Goal: Complete application form

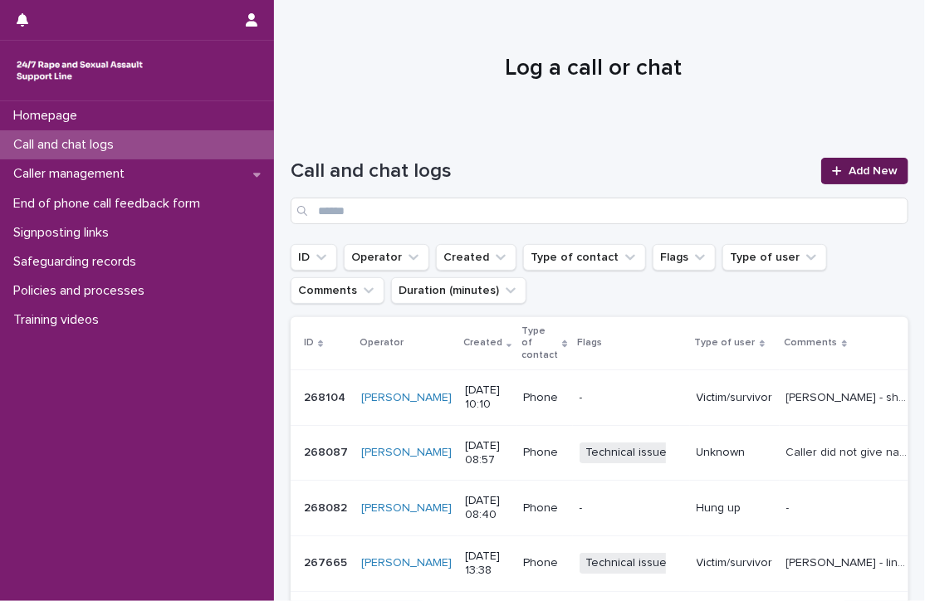
click at [865, 169] on span "Add New" at bounding box center [873, 171] width 49 height 12
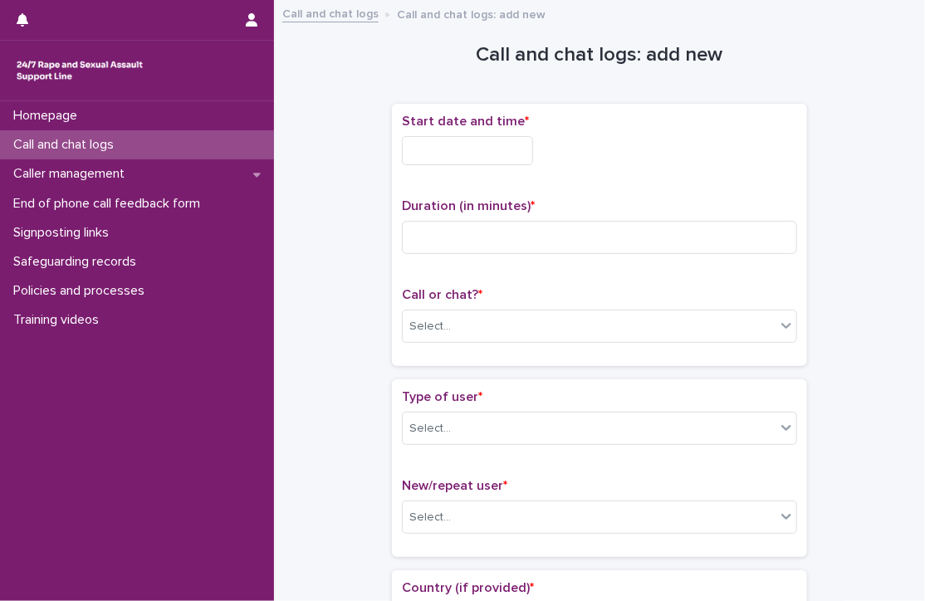
click at [459, 145] on input "text" at bounding box center [467, 150] width 131 height 29
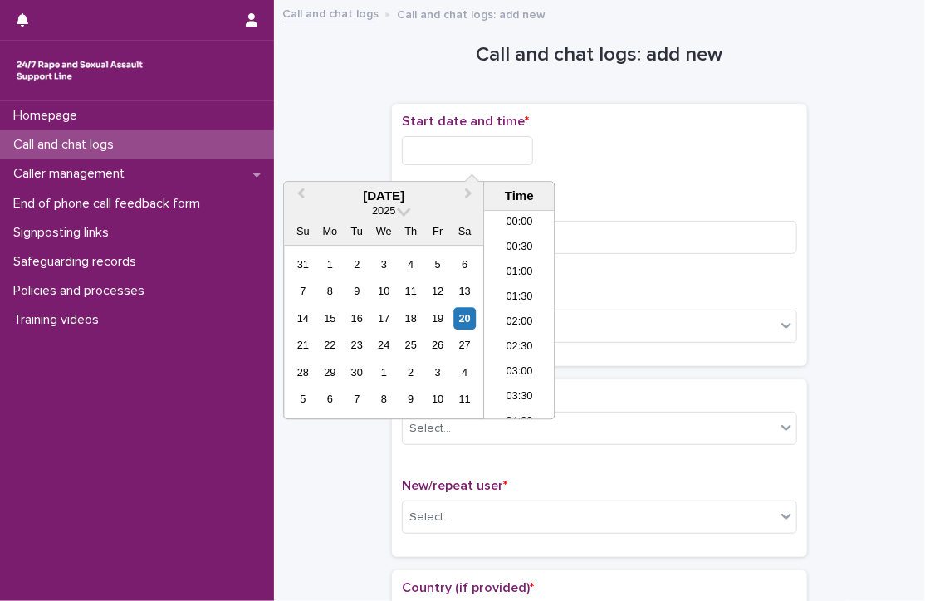
scroll to position [581, 0]
click at [511, 285] on li "13:00" at bounding box center [519, 290] width 71 height 25
click at [503, 155] on input "**********" at bounding box center [467, 150] width 131 height 29
type input "**********"
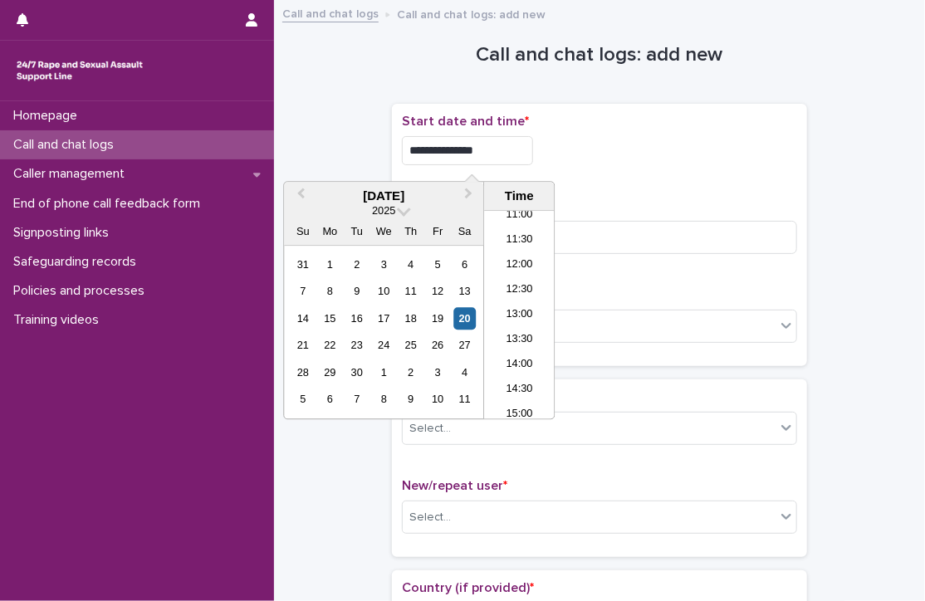
click at [698, 208] on p "Duration (in minutes) *" at bounding box center [599, 207] width 395 height 16
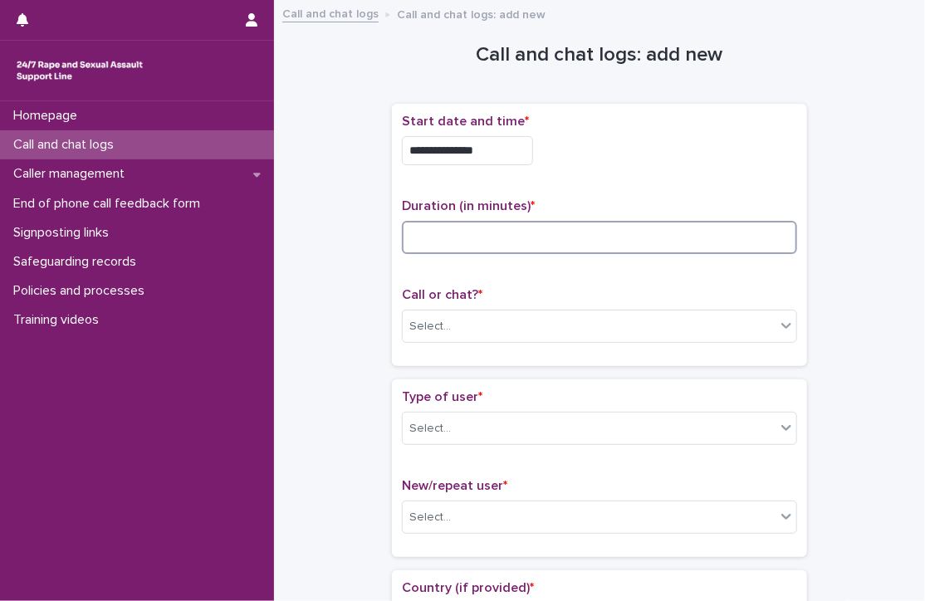
click at [640, 247] on input at bounding box center [599, 237] width 395 height 33
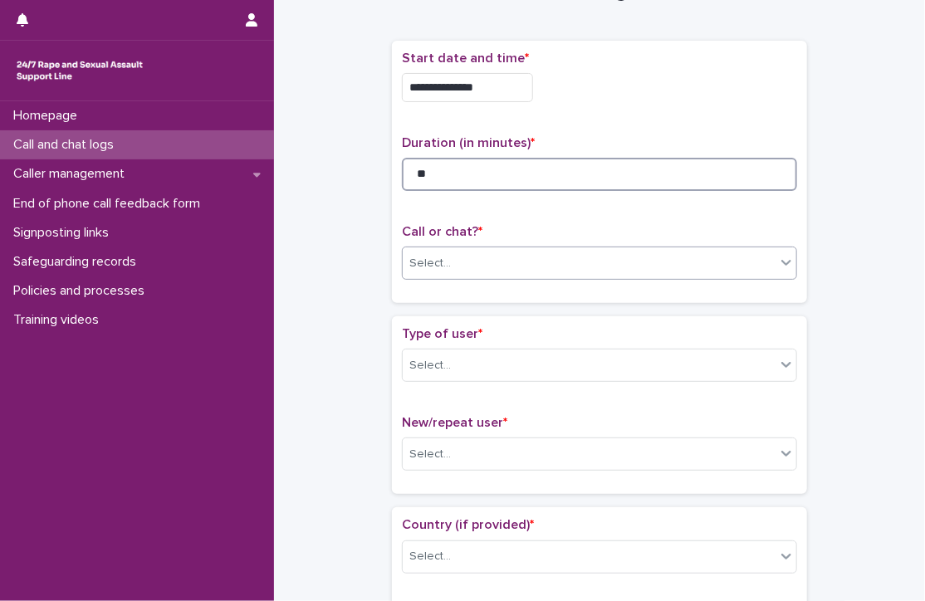
type input "**"
click at [499, 256] on div "Select..." at bounding box center [589, 263] width 373 height 27
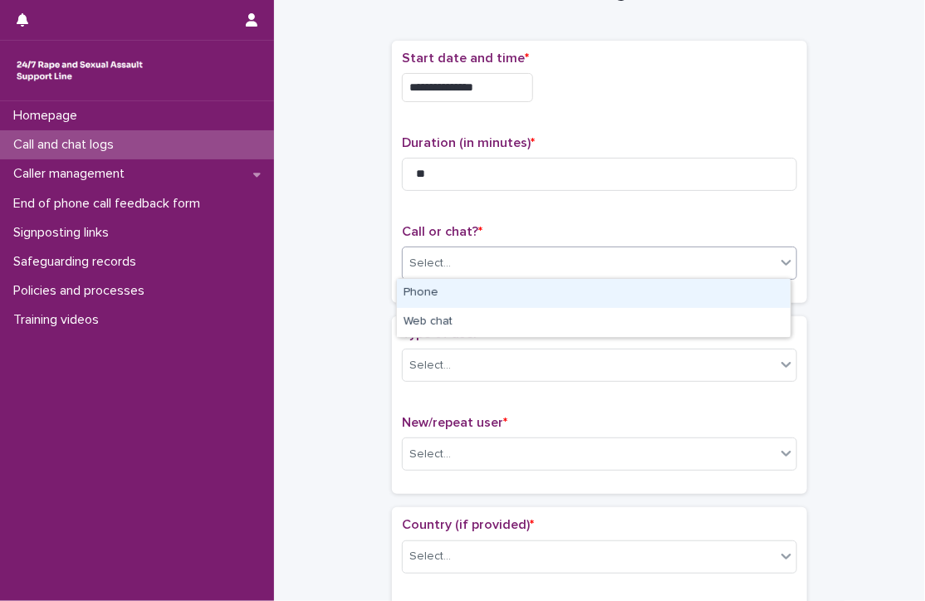
click at [438, 285] on div "Phone" at bounding box center [594, 293] width 394 height 29
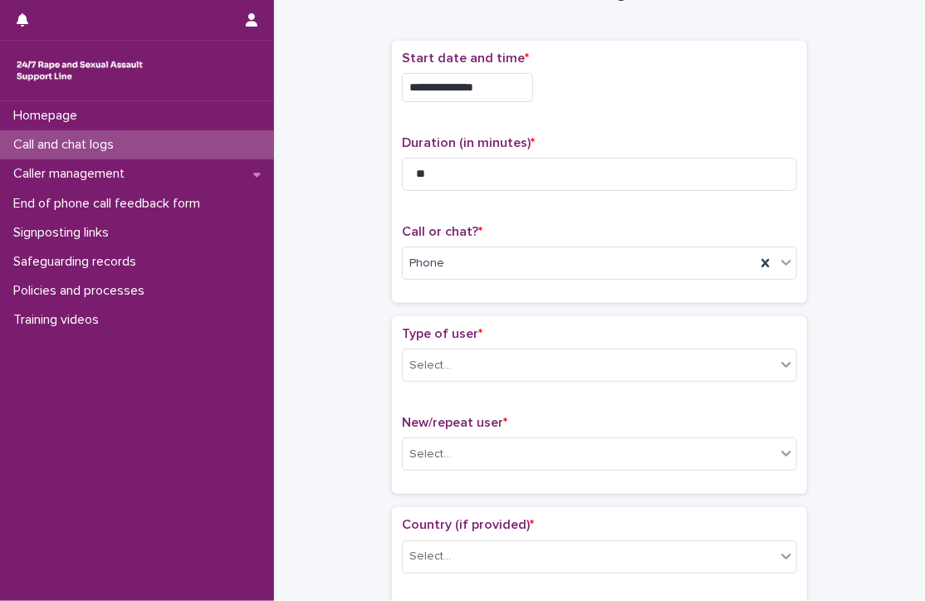
click at [463, 265] on div "Phone" at bounding box center [579, 263] width 353 height 27
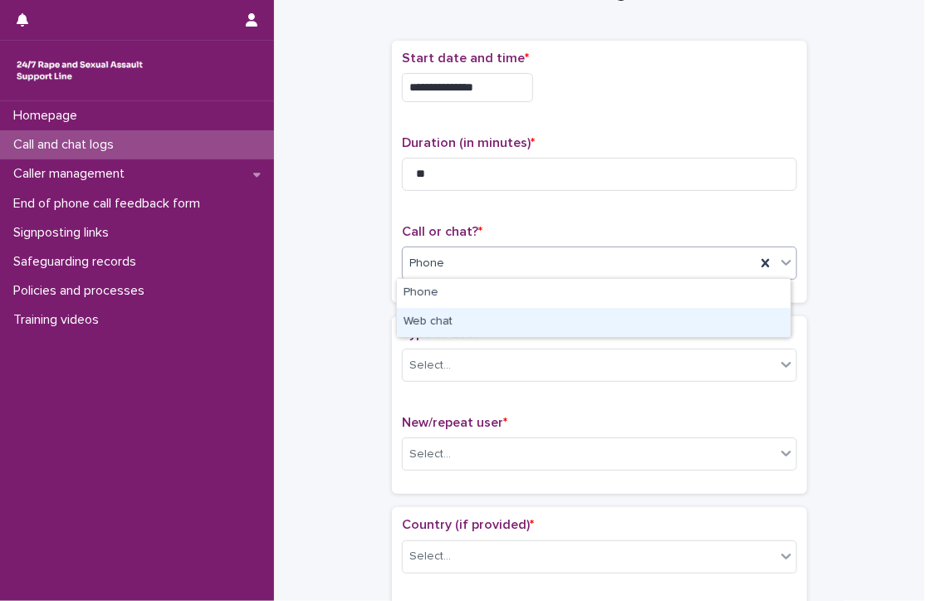
click at [445, 316] on div "Web chat" at bounding box center [594, 322] width 394 height 29
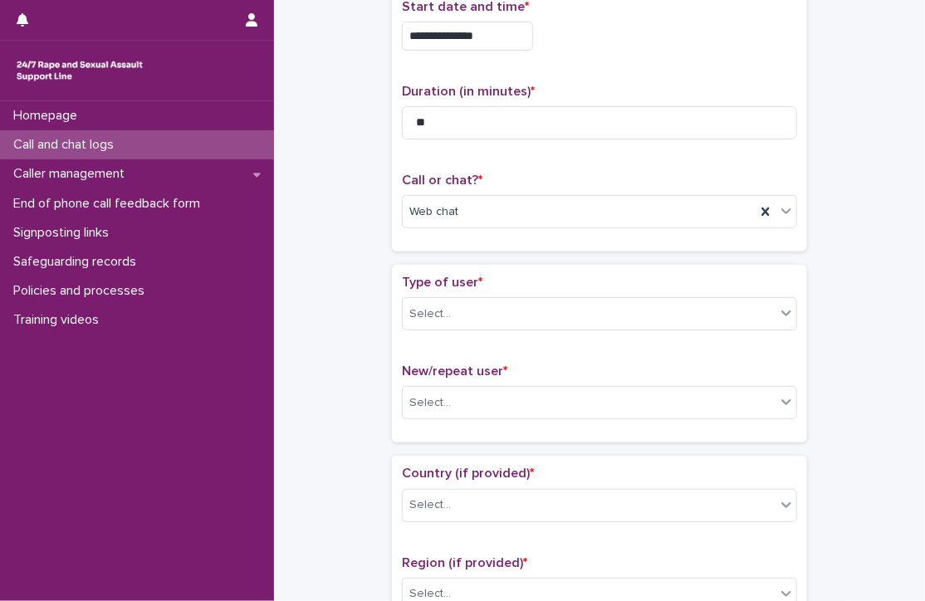
scroll to position [120, 0]
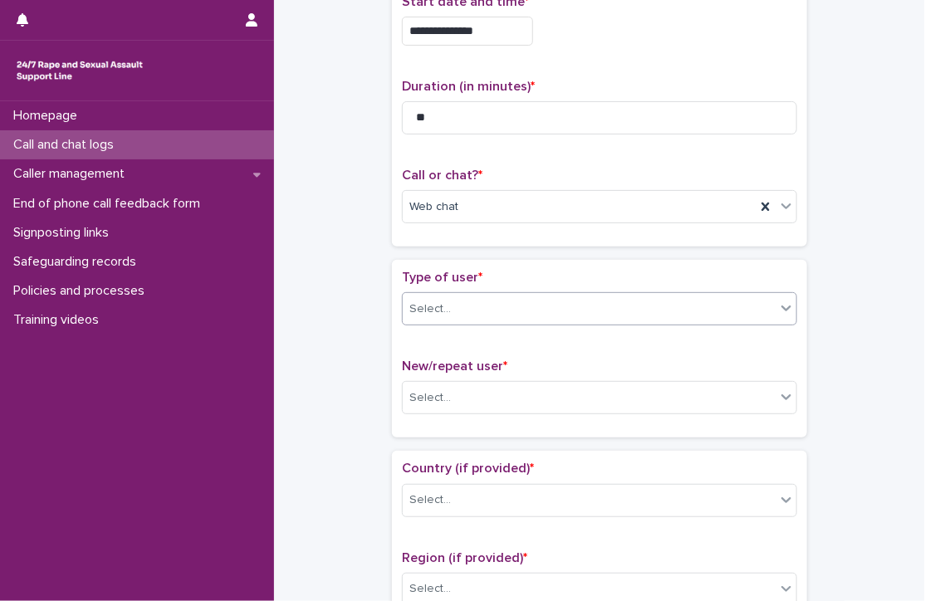
click at [454, 298] on div "Select..." at bounding box center [589, 309] width 373 height 27
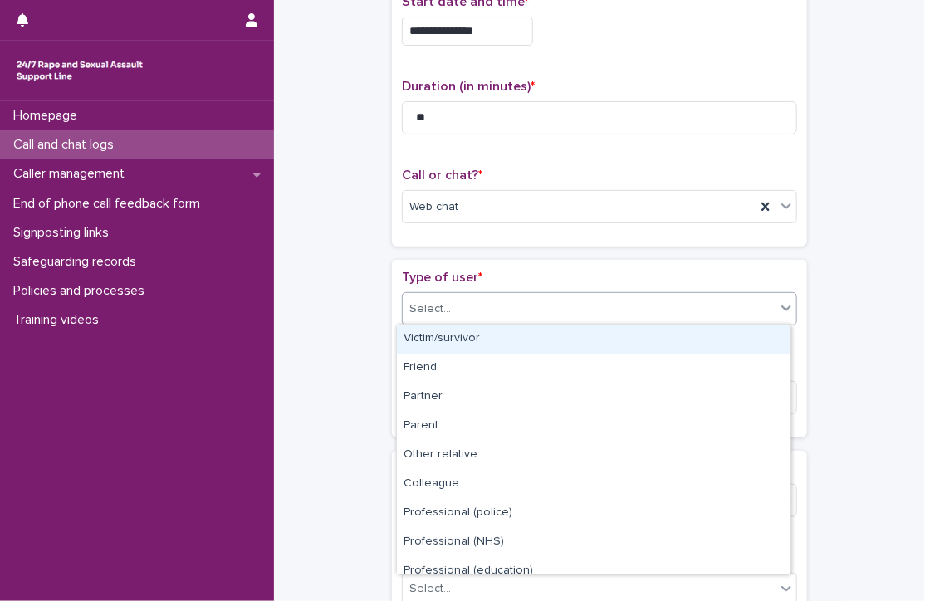
click at [457, 336] on div "Victim/survivor" at bounding box center [594, 339] width 394 height 29
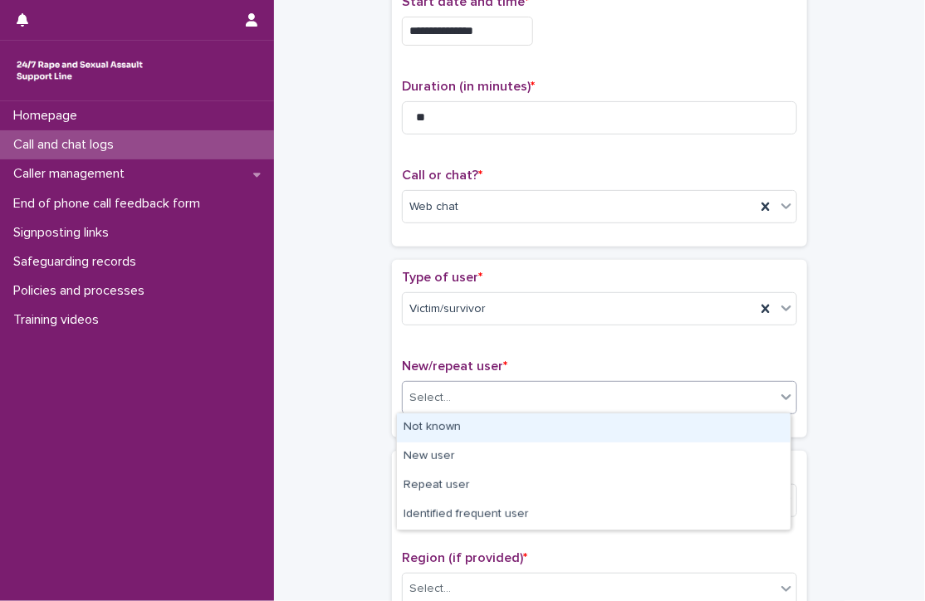
click at [458, 385] on div "Select..." at bounding box center [589, 398] width 373 height 27
click at [449, 439] on div "Not known" at bounding box center [594, 428] width 394 height 29
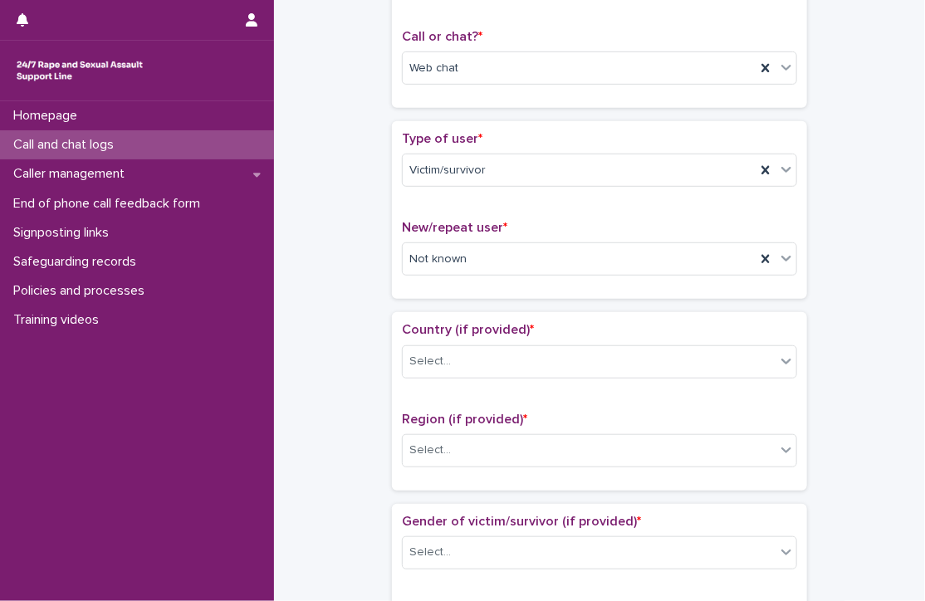
scroll to position [337, 0]
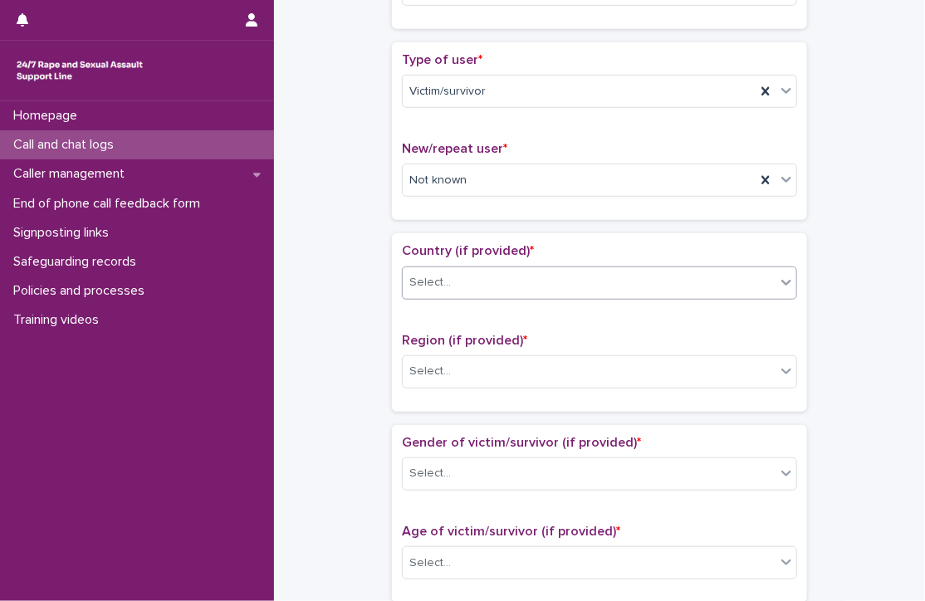
click at [455, 276] on div "Select..." at bounding box center [589, 282] width 373 height 27
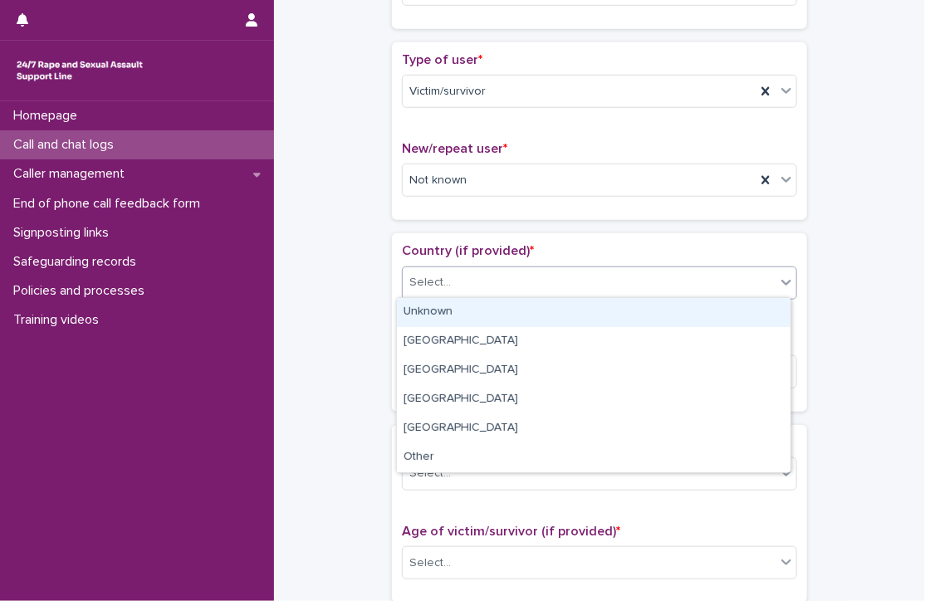
click at [459, 308] on div "Unknown" at bounding box center [594, 312] width 394 height 29
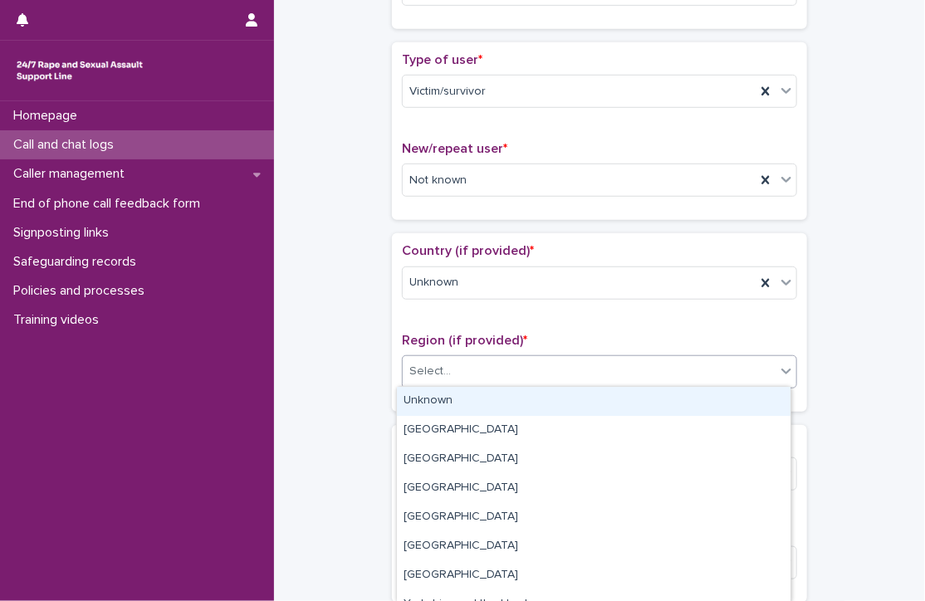
click at [455, 380] on div "Select..." at bounding box center [589, 371] width 373 height 27
click at [454, 395] on div "Unknown" at bounding box center [594, 401] width 394 height 29
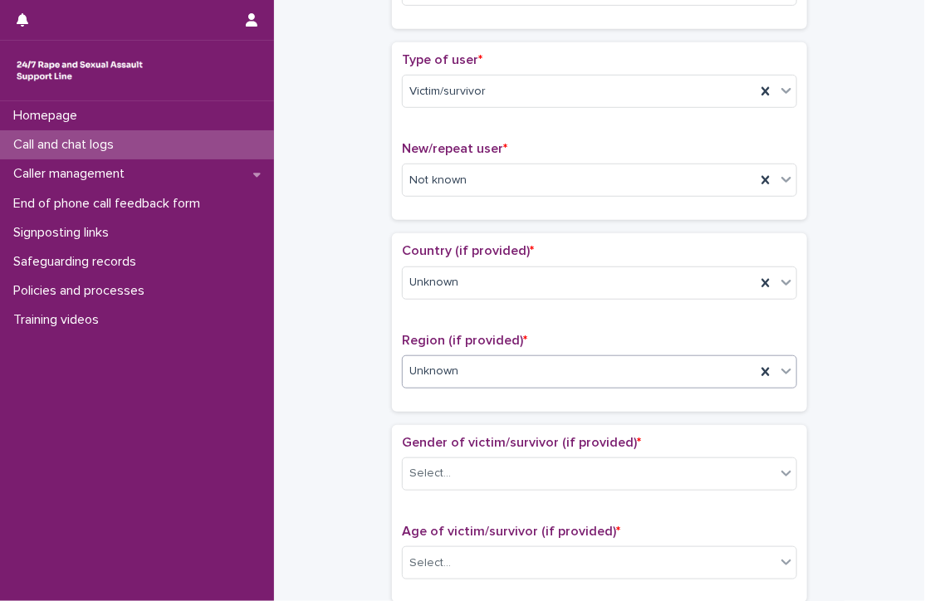
click at [329, 351] on div "**********" at bounding box center [600, 522] width 618 height 1698
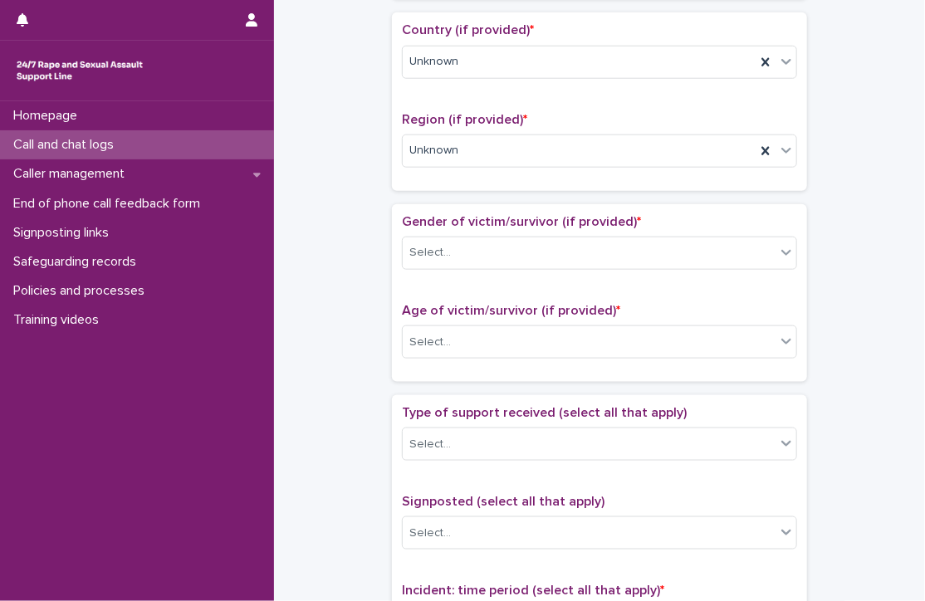
scroll to position [558, 0]
click at [470, 254] on div "Select..." at bounding box center [589, 252] width 373 height 27
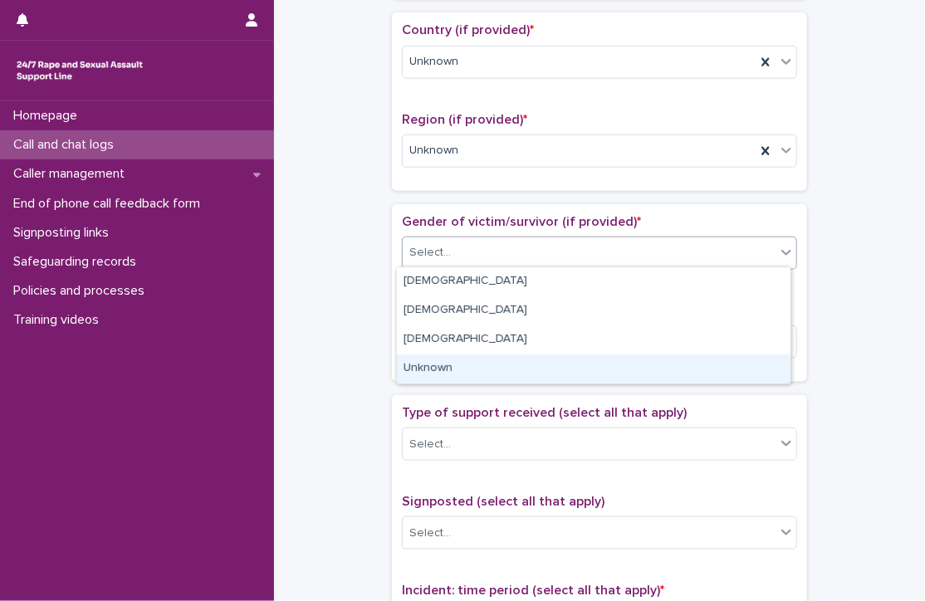
click at [449, 366] on div "Unknown" at bounding box center [594, 369] width 394 height 29
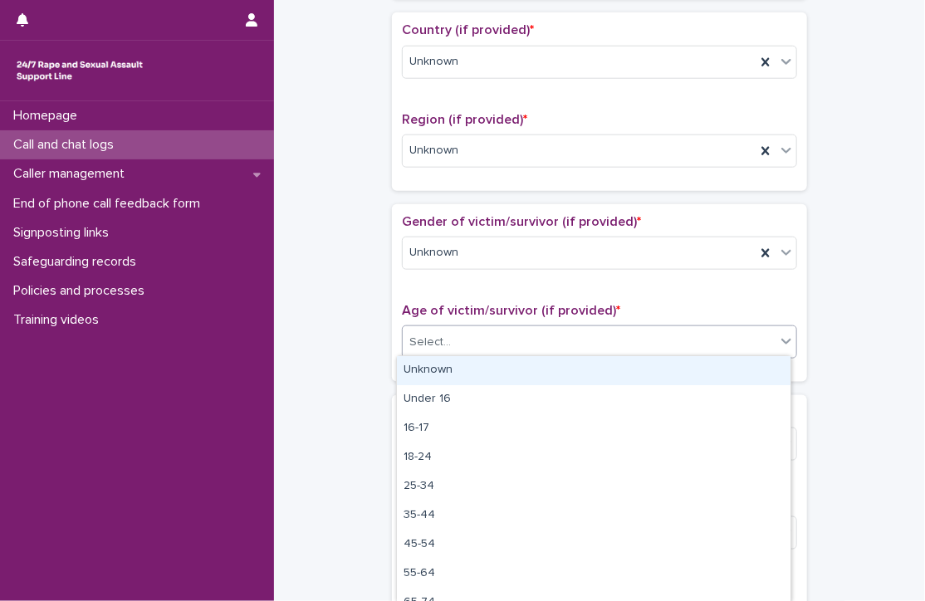
click at [473, 355] on div "Select..." at bounding box center [599, 342] width 395 height 33
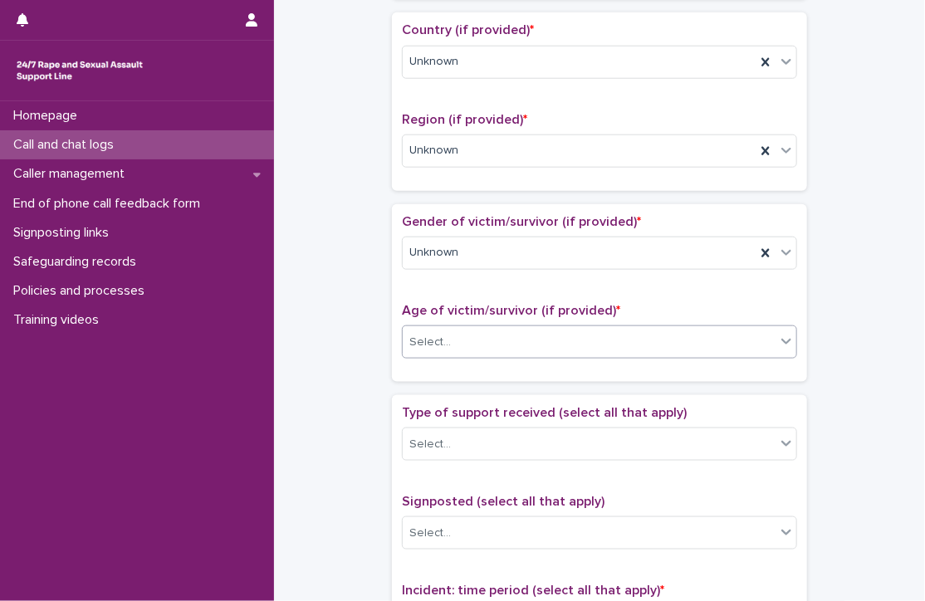
click at [455, 336] on div "Select..." at bounding box center [589, 342] width 373 height 27
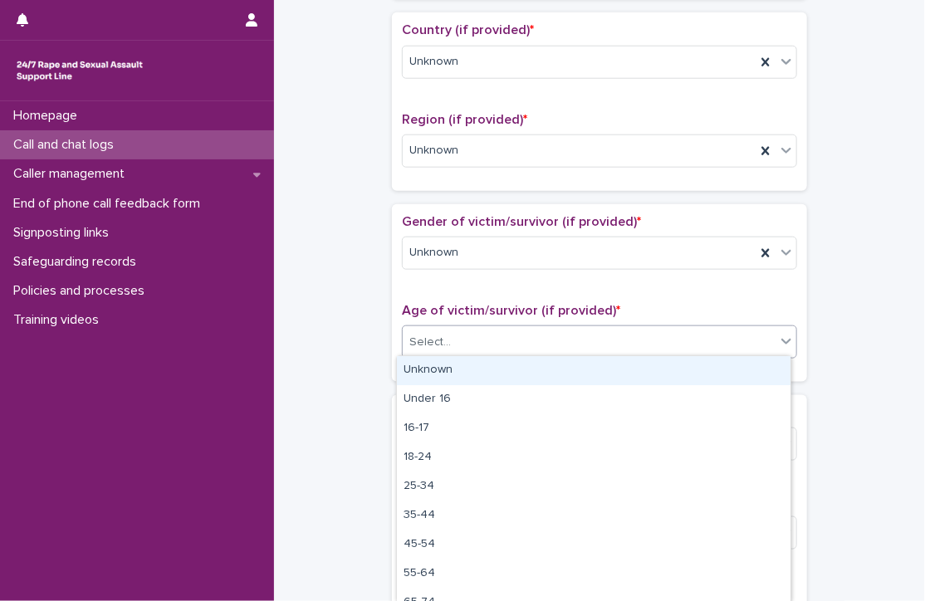
click at [447, 370] on div "Unknown" at bounding box center [594, 370] width 394 height 29
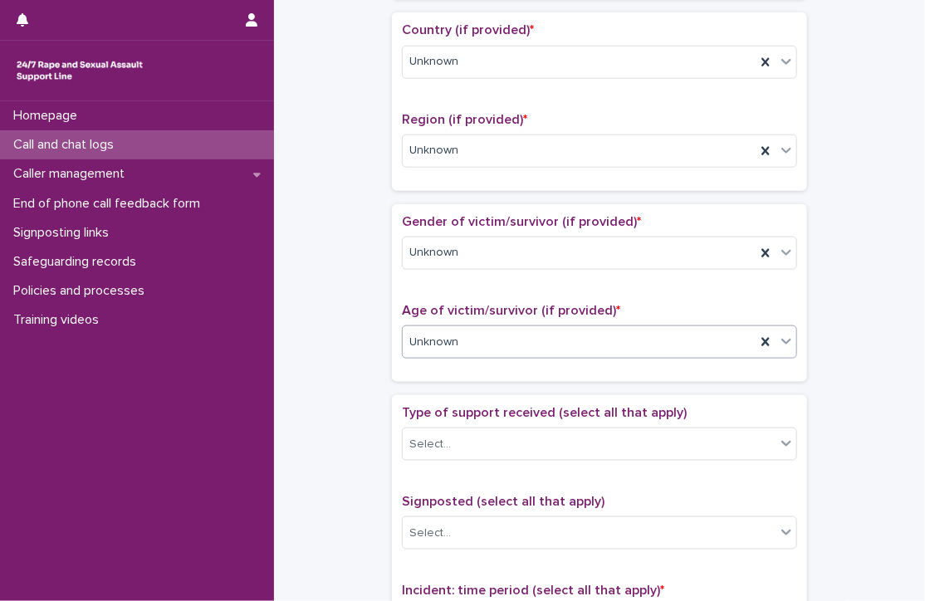
click at [365, 356] on div "**********" at bounding box center [600, 301] width 618 height 1698
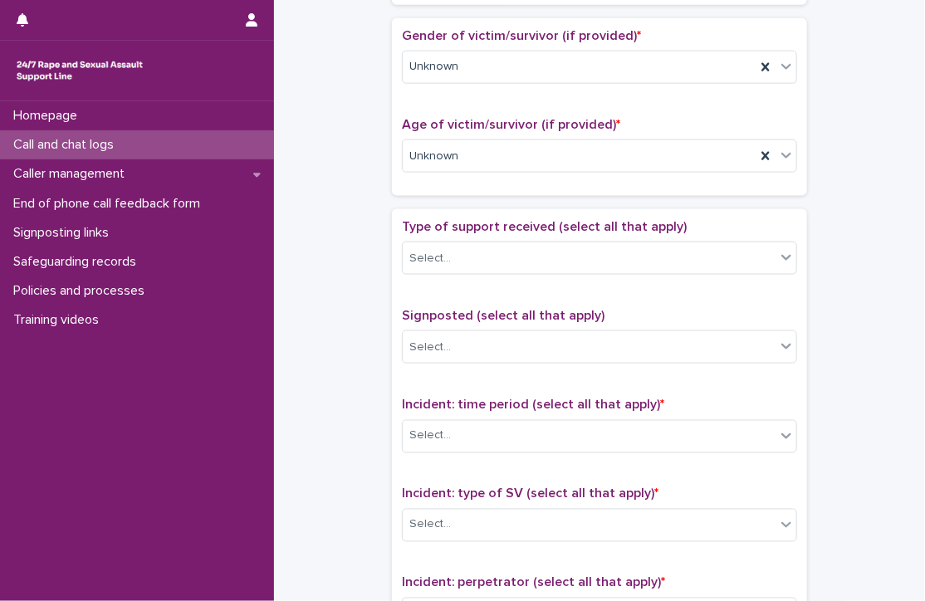
scroll to position [744, 0]
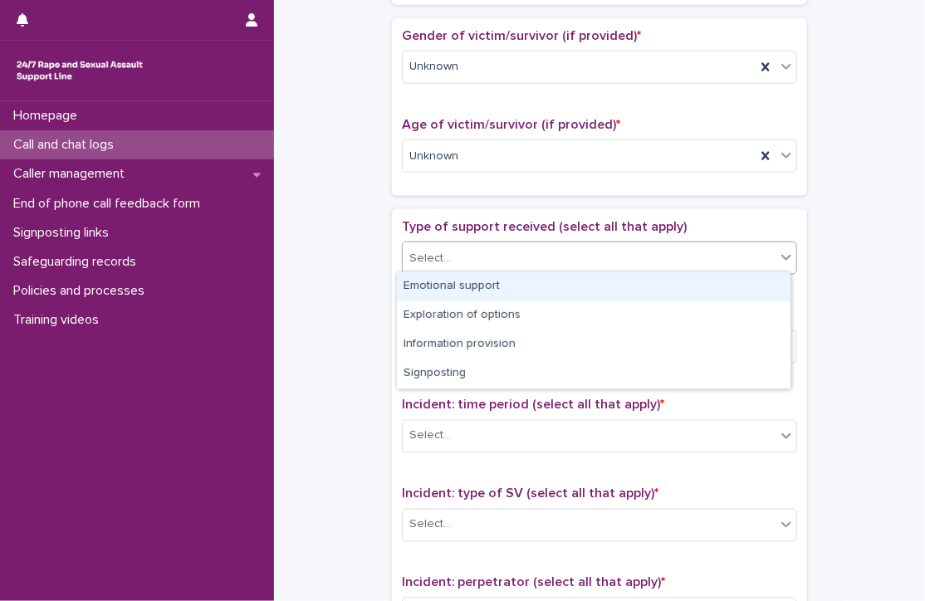
click at [463, 248] on div "Select..." at bounding box center [589, 258] width 373 height 27
click at [477, 285] on div "Emotional support" at bounding box center [594, 286] width 394 height 29
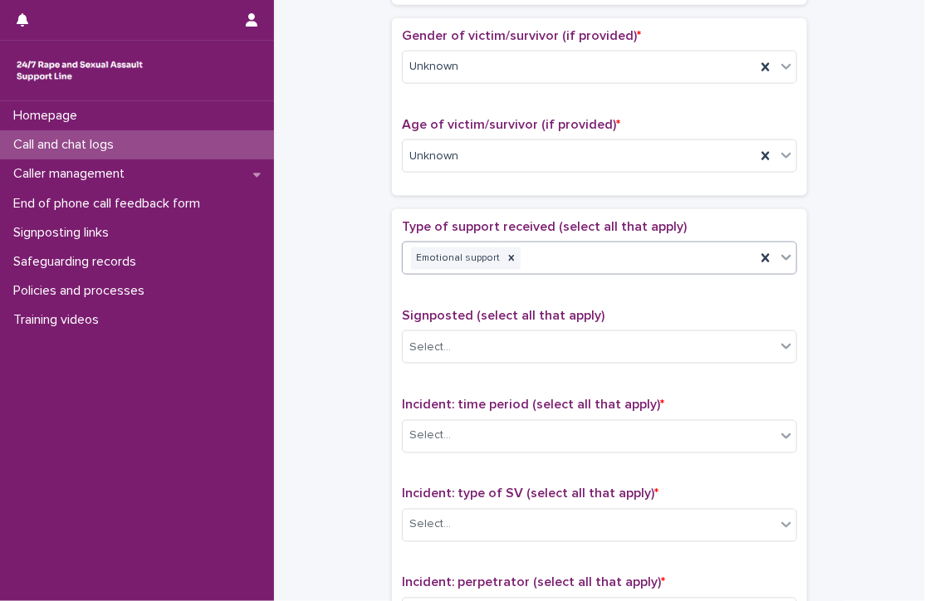
click at [317, 325] on div "**********" at bounding box center [600, 115] width 618 height 1698
click at [568, 249] on div "Emotional support" at bounding box center [579, 258] width 353 height 29
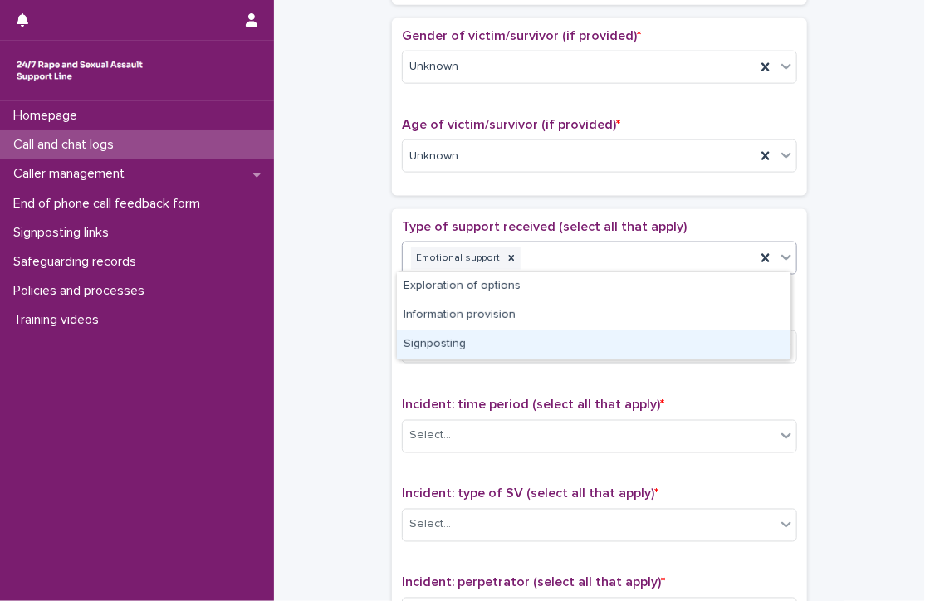
click at [502, 344] on div "Signposting" at bounding box center [594, 345] width 394 height 29
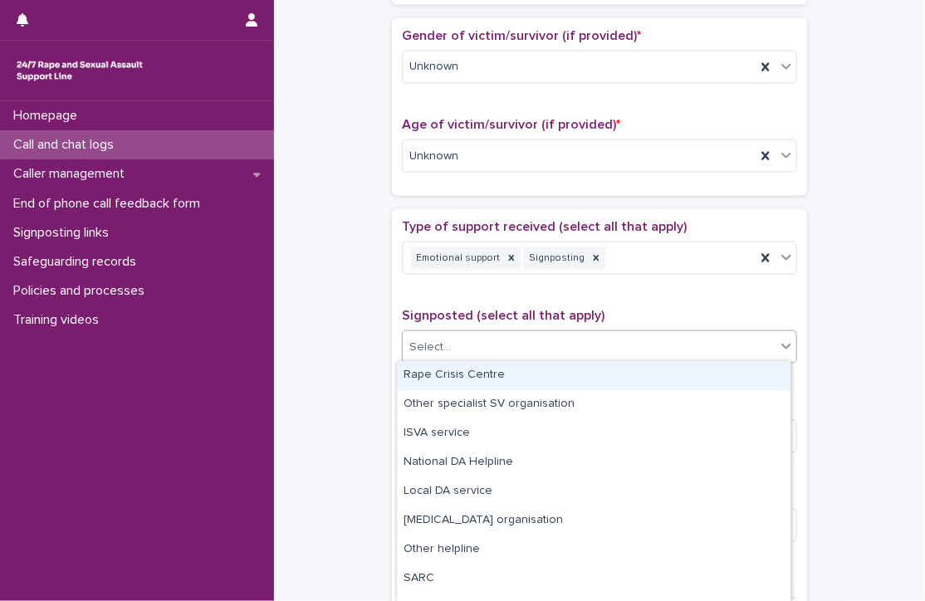
click at [522, 345] on div "Select..." at bounding box center [589, 347] width 373 height 27
click at [513, 381] on div "Rape Crisis Centre" at bounding box center [594, 375] width 394 height 29
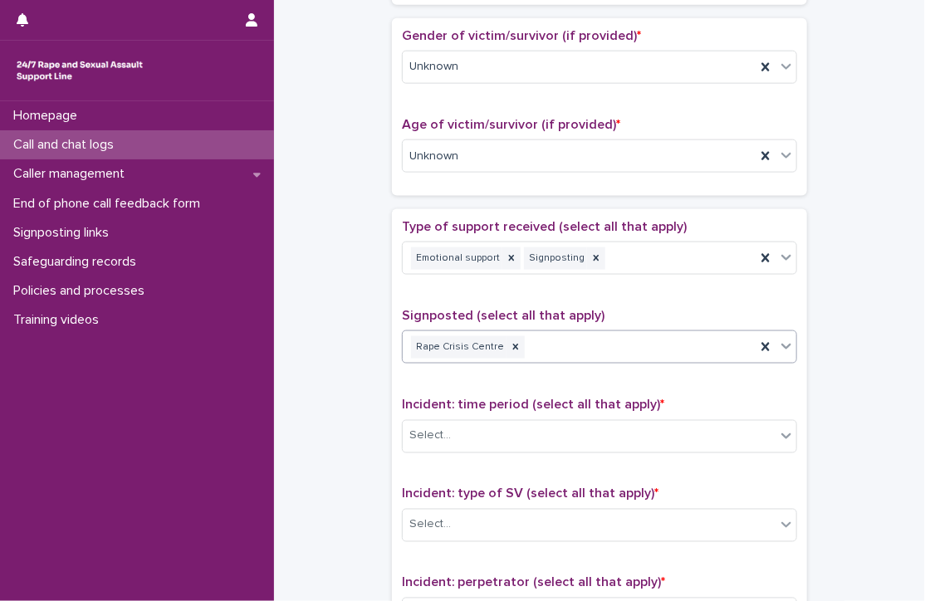
click at [382, 358] on div "**********" at bounding box center [600, 115] width 618 height 1698
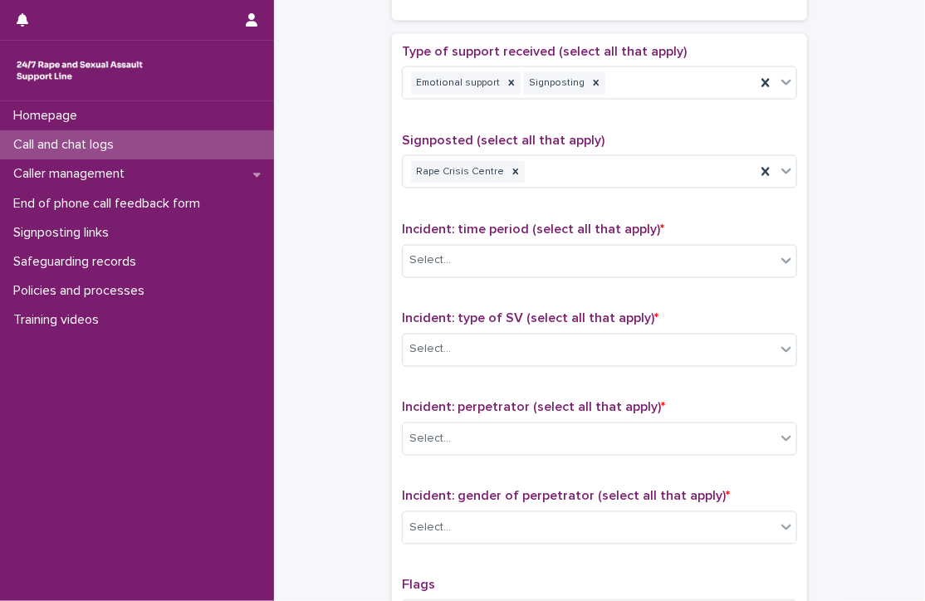
scroll to position [920, 0]
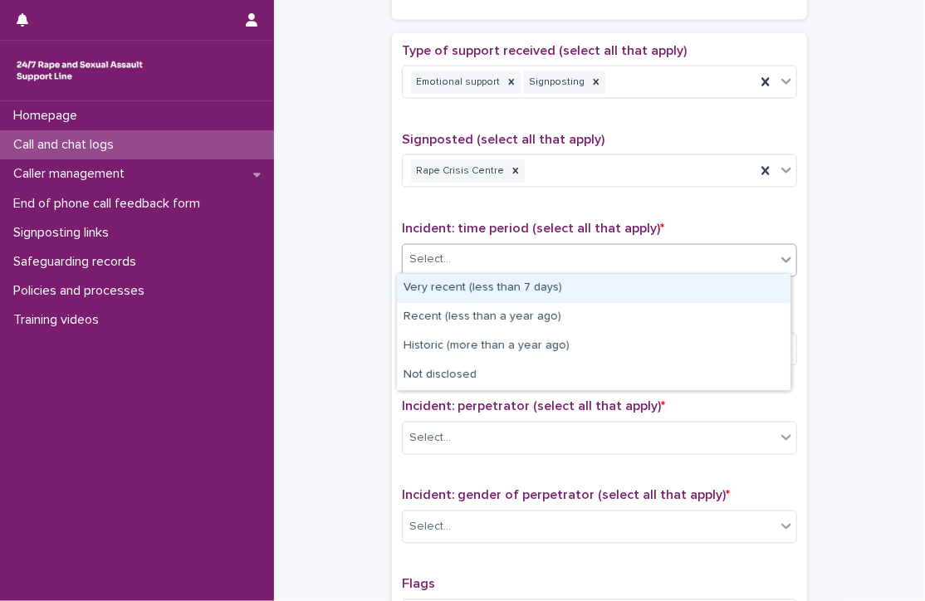
click at [463, 257] on div "Select..." at bounding box center [589, 260] width 373 height 27
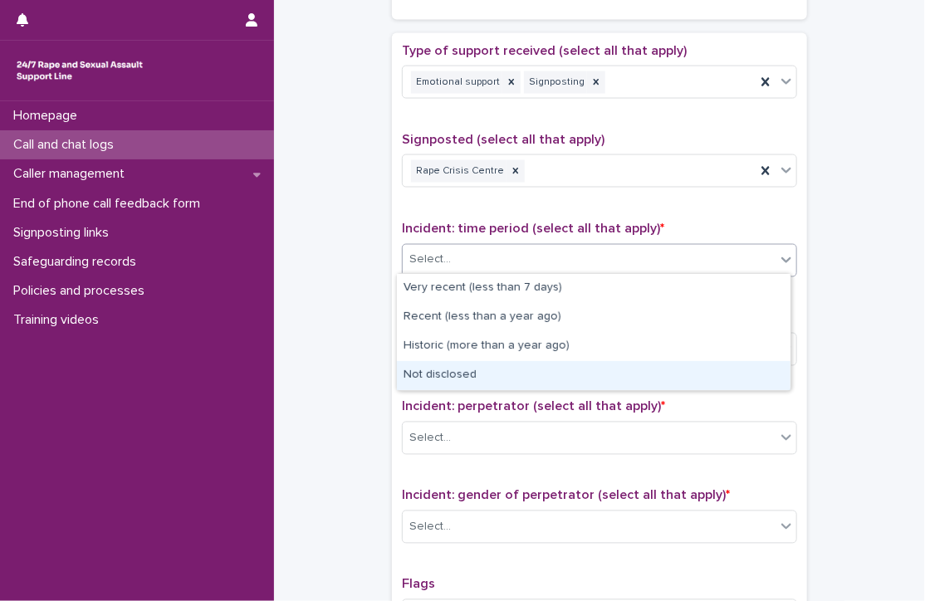
click at [452, 375] on div "Not disclosed" at bounding box center [594, 375] width 394 height 29
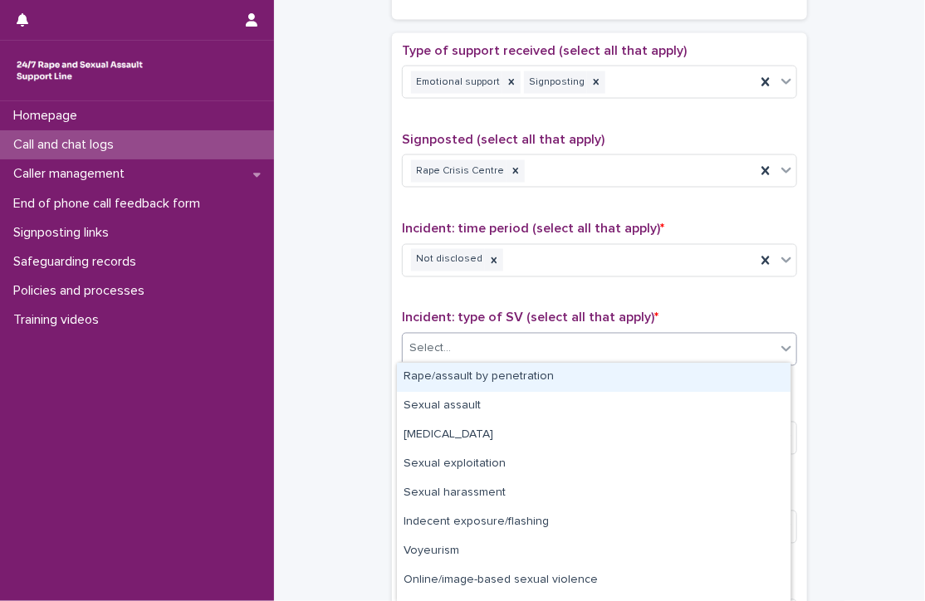
click at [480, 345] on div "Select..." at bounding box center [589, 349] width 373 height 27
click at [454, 374] on div "Rape/assault by penetration" at bounding box center [594, 377] width 394 height 29
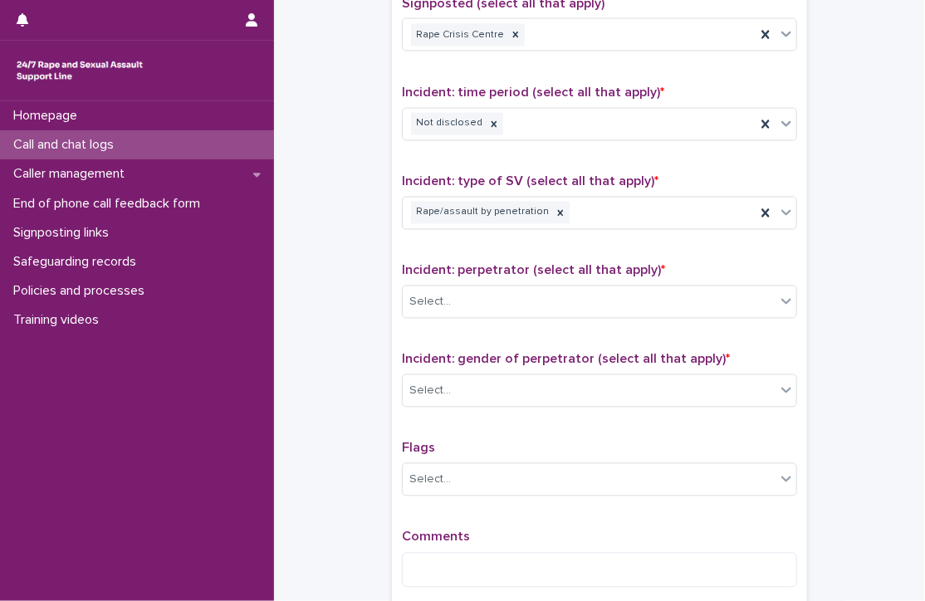
scroll to position [1073, 0]
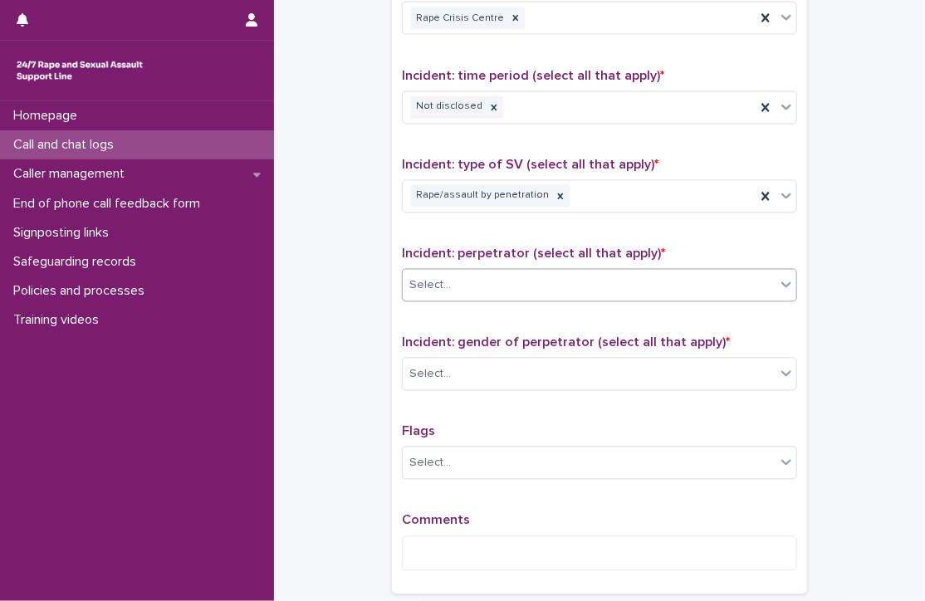
click at [470, 278] on div "Select..." at bounding box center [589, 285] width 373 height 27
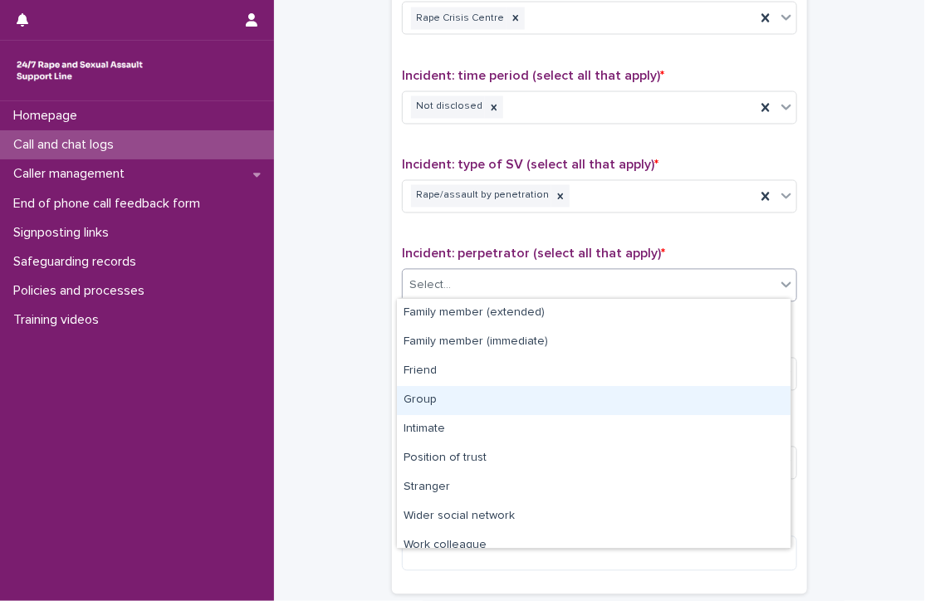
click at [454, 391] on div "Group" at bounding box center [594, 400] width 394 height 29
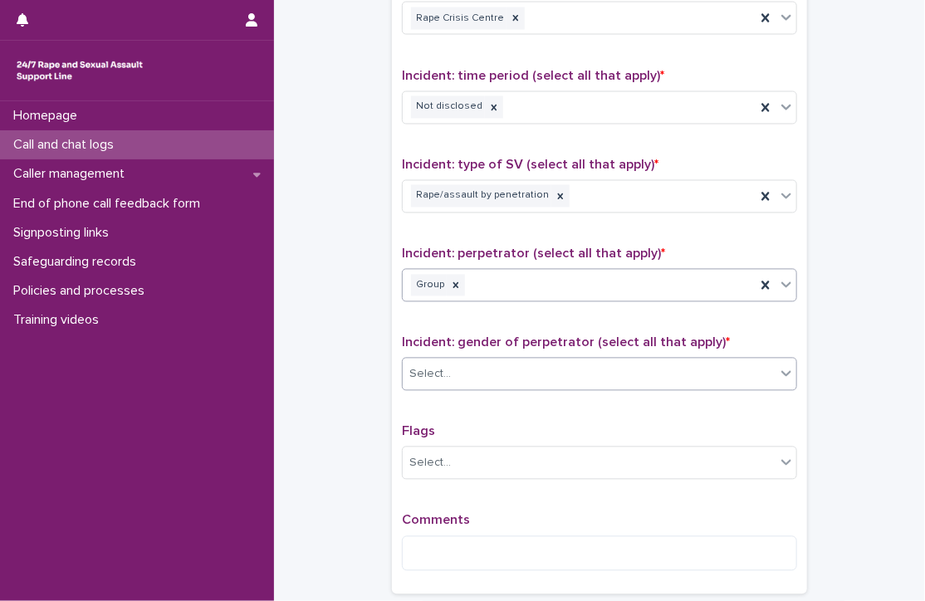
click at [489, 372] on div "Select..." at bounding box center [589, 374] width 373 height 27
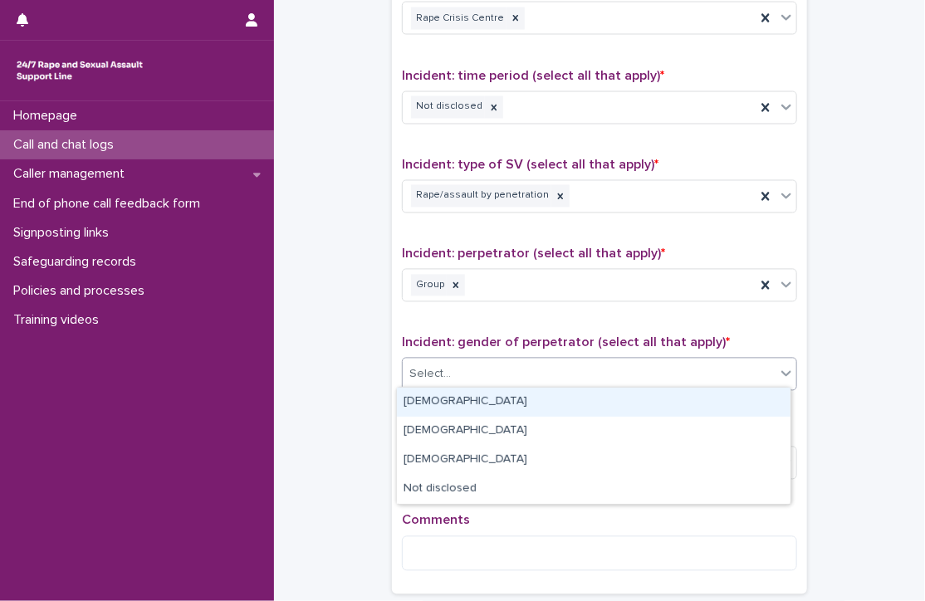
click at [451, 396] on div "[DEMOGRAPHIC_DATA]" at bounding box center [594, 402] width 394 height 29
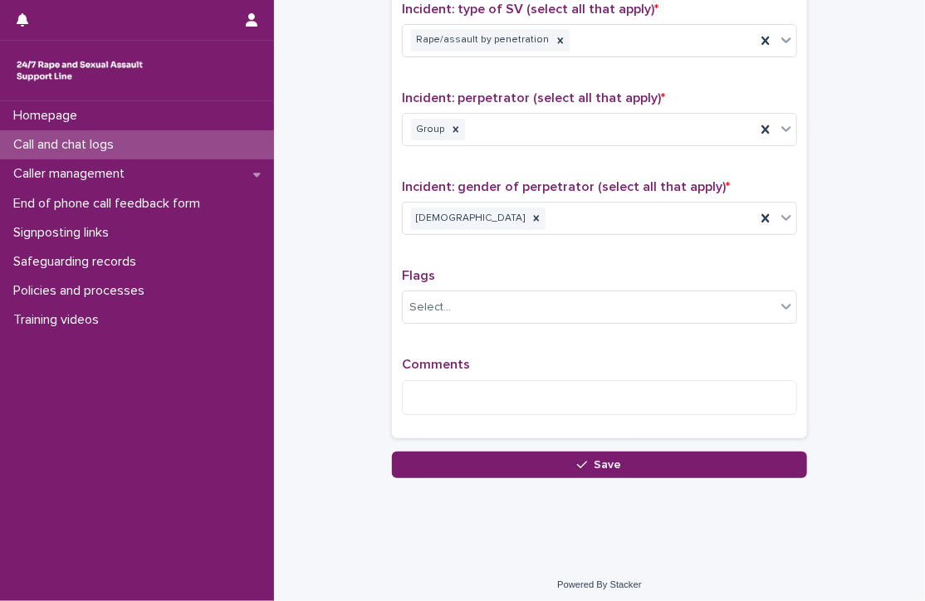
scroll to position [1232, 0]
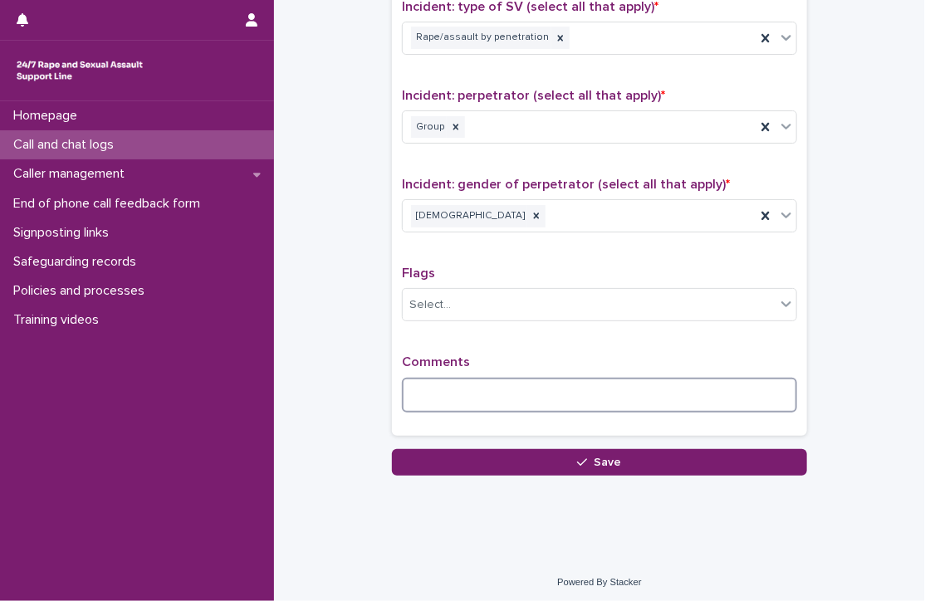
click at [545, 386] on textarea at bounding box center [599, 396] width 395 height 36
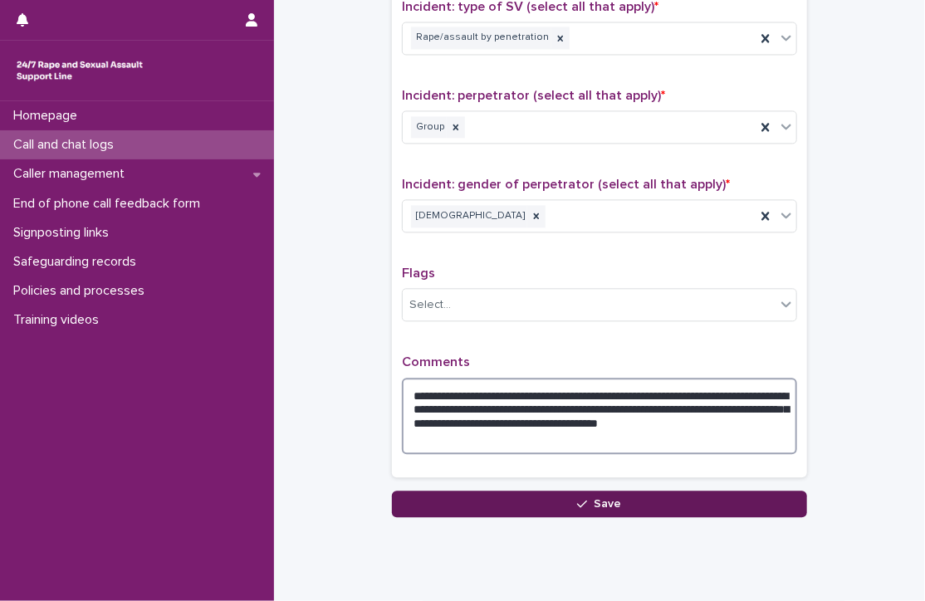
type textarea "**********"
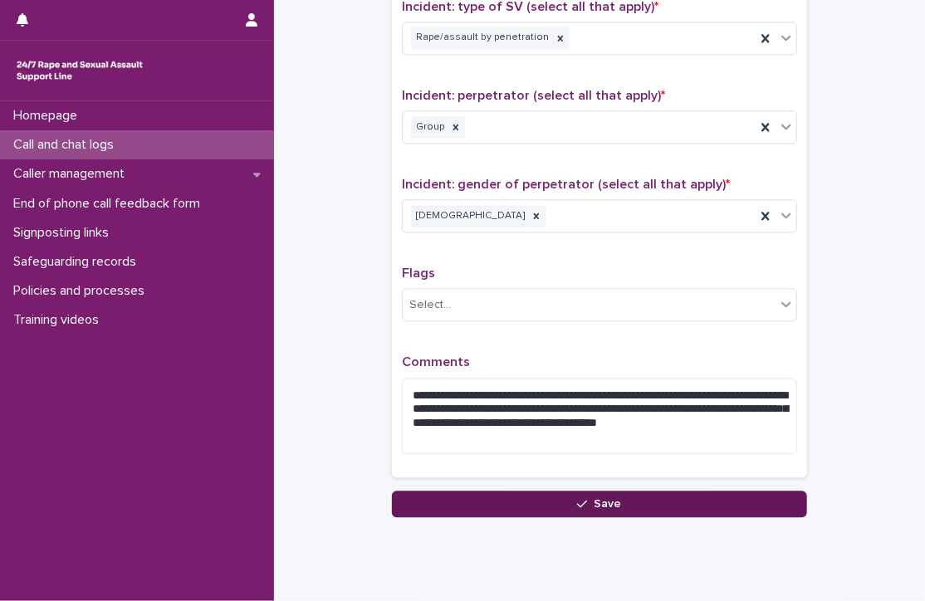
click at [432, 504] on button "Save" at bounding box center [599, 504] width 415 height 27
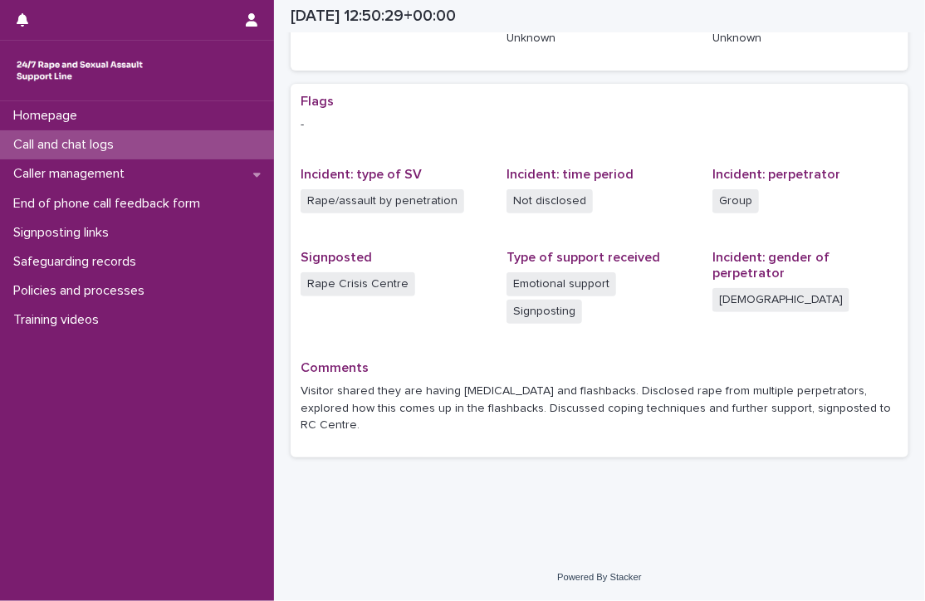
scroll to position [260, 0]
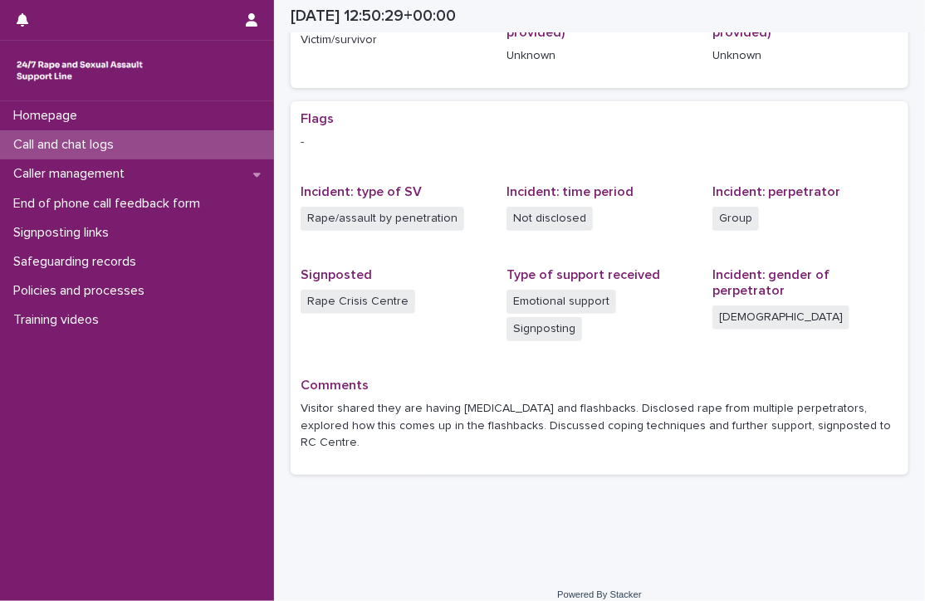
click at [89, 149] on p "Call and chat logs" at bounding box center [67, 145] width 120 height 16
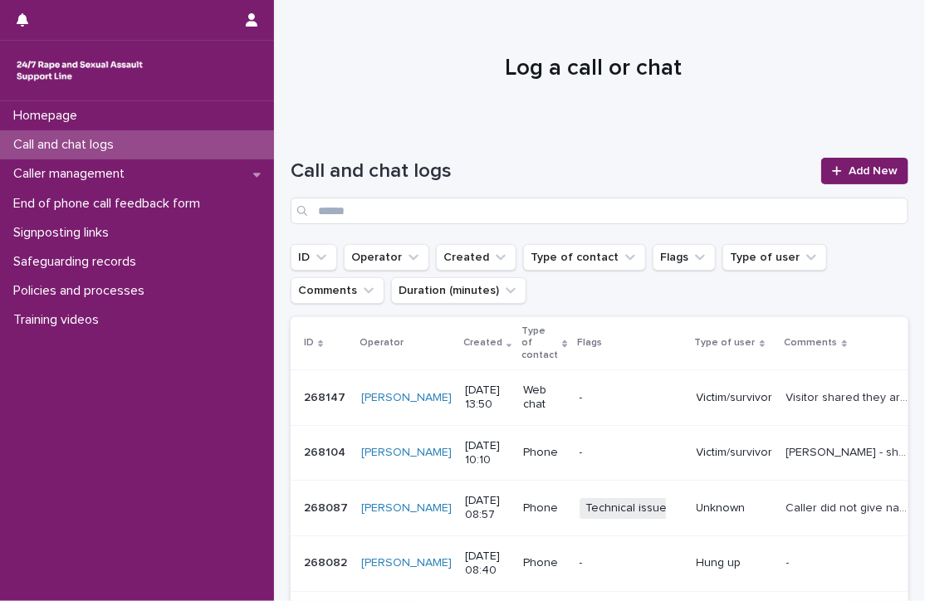
scroll to position [123, 0]
